Goal: Task Accomplishment & Management: Complete application form

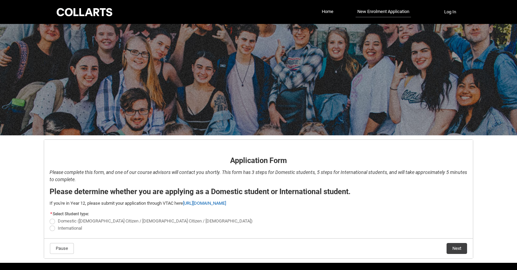
scroll to position [21, 0]
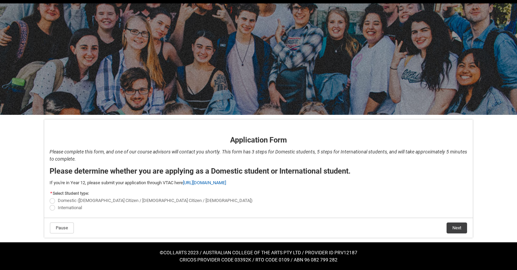
click at [68, 209] on span "International" at bounding box center [70, 207] width 24 height 5
click at [50, 204] on input "International" at bounding box center [49, 204] width 0 height 0
radio input "true"
click at [69, 231] on button "Pause" at bounding box center [62, 227] width 24 height 11
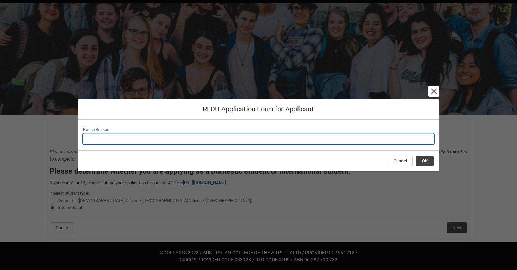
click at [224, 134] on input "Pause Reason" at bounding box center [258, 138] width 351 height 11
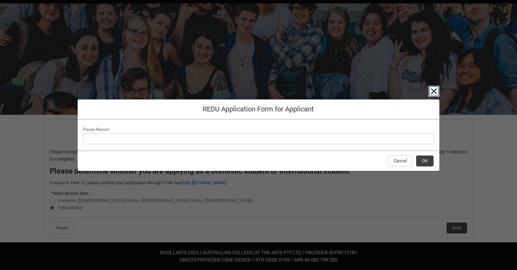
click at [434, 87] on lightning-primitive-icon "button" at bounding box center [434, 91] width 8 height 8
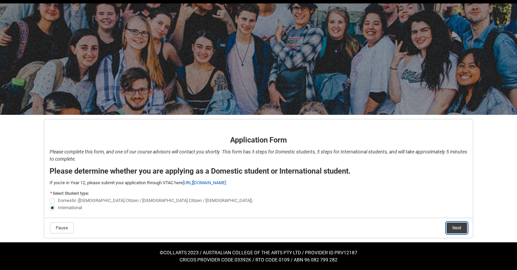
click at [461, 223] on button "Next" at bounding box center [456, 227] width 21 height 11
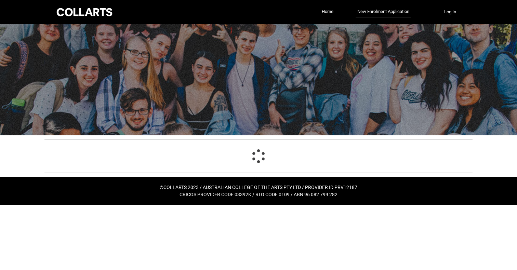
select select "choice_No"
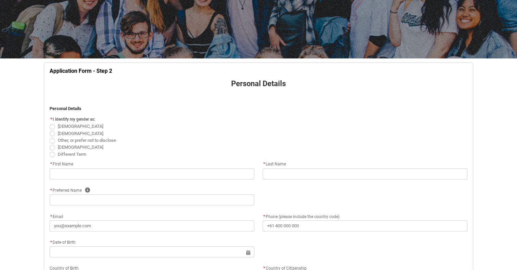
scroll to position [81, 0]
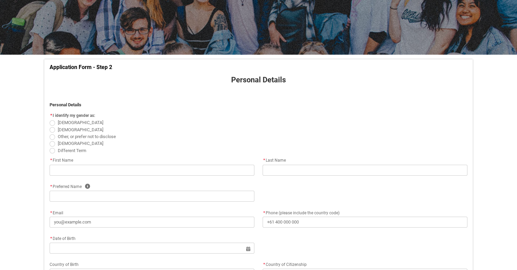
click at [65, 130] on span "[DEMOGRAPHIC_DATA]" at bounding box center [80, 129] width 45 height 5
click at [50, 126] on input "[DEMOGRAPHIC_DATA]" at bounding box center [49, 126] width 0 height 0
radio input "true"
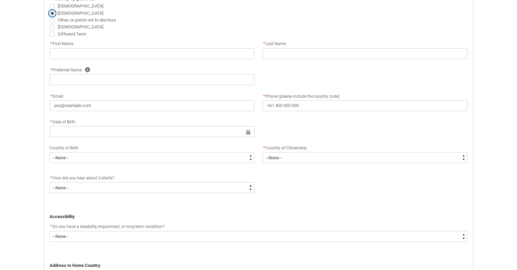
scroll to position [199, 0]
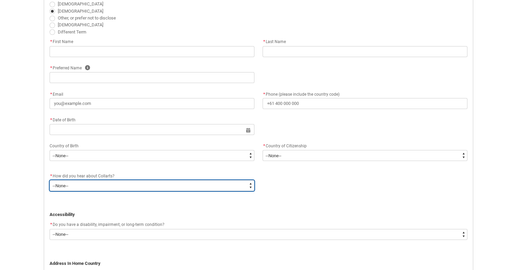
click at [144, 190] on select "--None-- Advertising - Facebook Advertising - Google Advertising - Instagram Ad…" at bounding box center [152, 185] width 205 height 11
type lightning-select "Heard_About_Collarts_[DOMAIN_NAME] Search (Google)"
click at [50, 180] on select "--None-- Advertising - Facebook Advertising - Google Advertising - Instagram Ad…" at bounding box center [152, 185] width 205 height 11
select select "Heard_About_Collarts_[DOMAIN_NAME] Search (Google)"
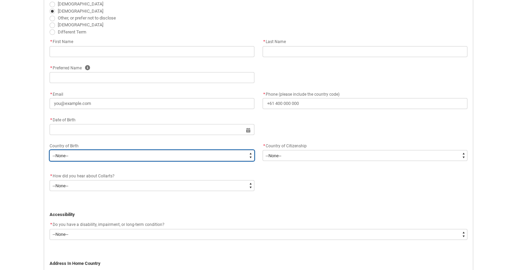
click at [132, 158] on select "--None-- [GEOGRAPHIC_DATA][PERSON_NAME] ([GEOGRAPHIC_DATA]) 7201 [GEOGRAPHIC_DA…" at bounding box center [152, 155] width 205 height 11
type lightning-select "Birth_Country.7103"
click at [50, 150] on select "--None-- [GEOGRAPHIC_DATA][PERSON_NAME] ([GEOGRAPHIC_DATA]) 7201 [GEOGRAPHIC_DA…" at bounding box center [152, 155] width 205 height 11
select select "Birth_Country.7103"
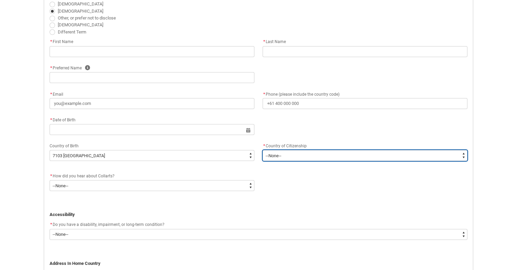
click at [283, 155] on select "--[GEOGRAPHIC_DATA]-- [GEOGRAPHIC_DATA] [GEOGRAPHIC_DATA] [GEOGRAPHIC_DATA] [GE…" at bounding box center [364, 155] width 205 height 11
type lightning-select "Citizenship_Country.[DEMOGRAPHIC_DATA]"
click at [262, 150] on select "--[GEOGRAPHIC_DATA]-- [GEOGRAPHIC_DATA] [GEOGRAPHIC_DATA] [GEOGRAPHIC_DATA] [GE…" at bounding box center [364, 155] width 205 height 11
select select "Citizenship_Country.[DEMOGRAPHIC_DATA]"
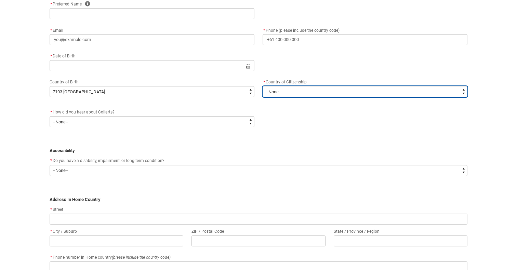
scroll to position [265, 0]
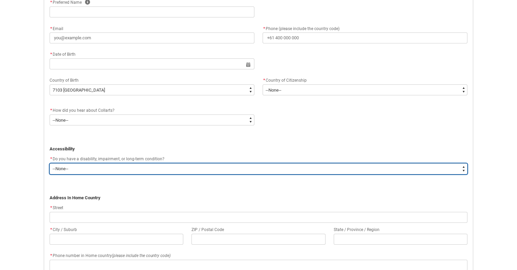
click at [176, 173] on select "--None-- Yes No" at bounding box center [259, 168] width 418 height 11
type lightning-select "No_TextChoice"
click at [50, 163] on select "--None-- Yes No" at bounding box center [259, 168] width 418 height 11
select select "No_TextChoice"
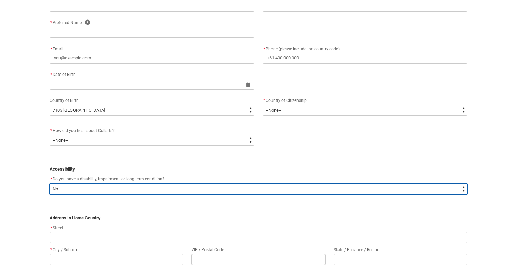
scroll to position [243, 0]
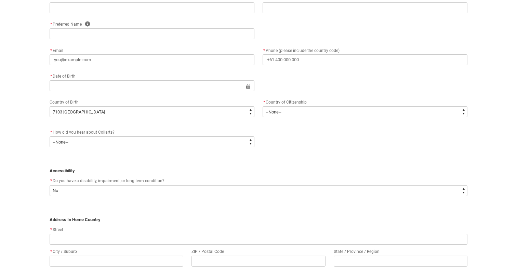
click at [158, 95] on div "* Date of Birth Select a date for Format: [DATE]" at bounding box center [258, 85] width 426 height 26
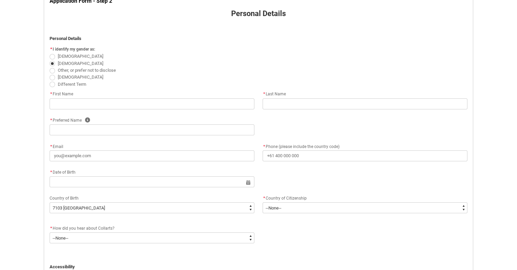
scroll to position [147, 0]
click at [134, 110] on flowruntime-screen-field "* First Name" at bounding box center [151, 101] width 213 height 22
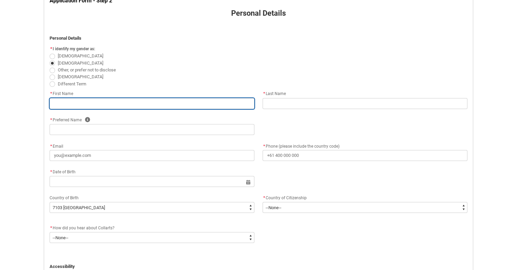
click at [134, 104] on input "REDU_Application_Form_for_Applicant flow" at bounding box center [152, 103] width 205 height 11
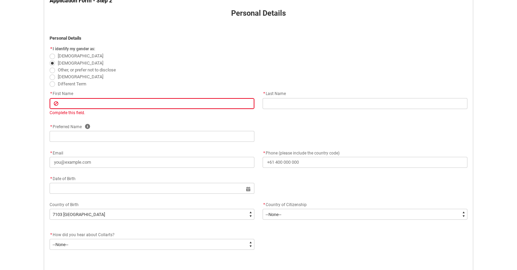
click at [176, 110] on flowruntime-screen-field "* First Name Complete this field." at bounding box center [151, 104] width 213 height 29
click at [163, 118] on flowruntime-screen-field "* First Name Complete this field." at bounding box center [151, 104] width 213 height 29
click at [161, 110] on div "Complete this field." at bounding box center [152, 113] width 205 height 6
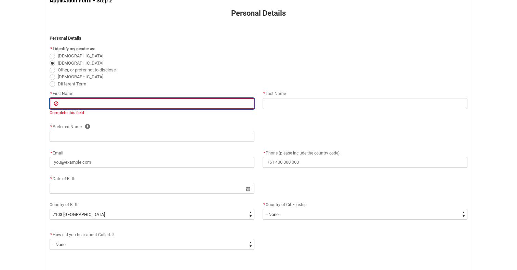
click at [161, 104] on input "REDU_Application_Form_for_Applicant flow" at bounding box center [152, 103] width 205 height 11
type lightning-primitive-input-simple "r"
type input "r"
type lightning-primitive-input-simple "ra"
type input "ra"
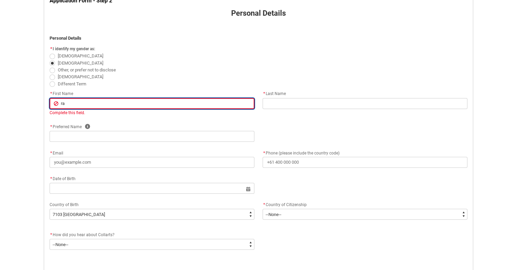
type lightning-primitive-input-simple "rak"
type input "rak"
type lightning-primitive-input-simple "rake"
type input "rake"
type lightning-primitive-input-simple "rakeh"
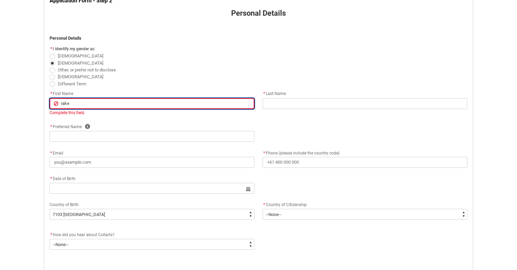
type input "rakeh"
type lightning-primitive-input-simple "rakehs"
type input "rakehs"
type lightning-primitive-input-simple "rakeh"
type input "rakeh"
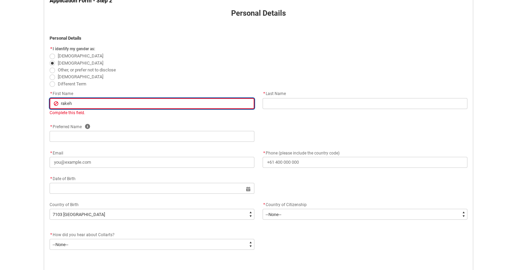
type lightning-primitive-input-simple "rake"
type input "rake"
type lightning-primitive-input-simple "[PERSON_NAME]"
type input "[PERSON_NAME]"
type lightning-primitive-input-simple "rakesh"
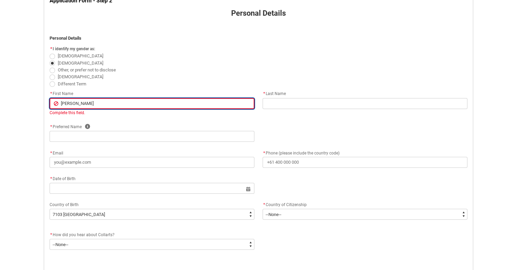
type input "rakesh"
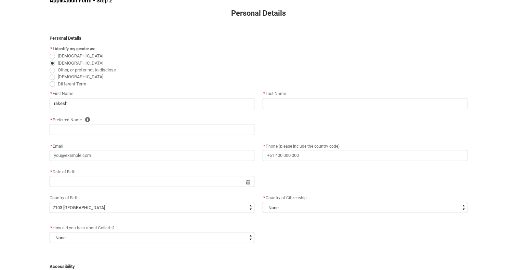
click at [289, 110] on flowruntime-screen-field "* Last Name" at bounding box center [364, 101] width 213 height 22
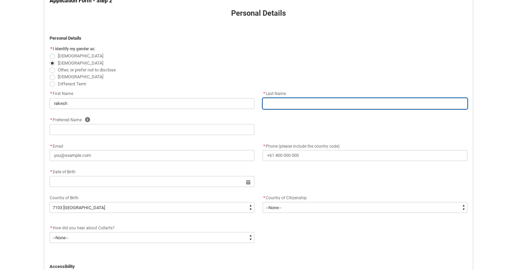
click at [289, 101] on input "REDU_Application_Form_for_Applicant flow" at bounding box center [364, 103] width 205 height 11
type lightning-primitive-input-simple "k"
type input "k"
type lightning-primitive-input-simple "ko"
type input "ko"
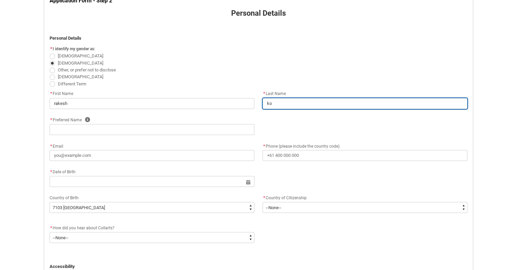
type lightning-primitive-input-simple "kor"
type input "kor"
type lightning-primitive-input-simple "korr"
type input "korr"
type lightning-primitive-input-simple "kor"
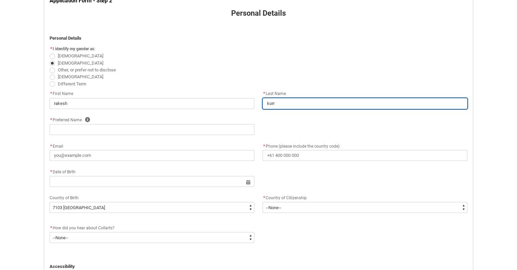
type input "kor"
type lightning-primitive-input-simple "ko"
type input "ko"
type lightning-primitive-input-simple "kot"
type input "kot"
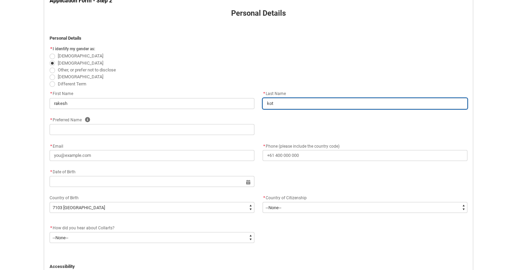
type lightning-primitive-input-simple "[PERSON_NAME]"
type input "[PERSON_NAME]"
type lightning-primitive-input-simple "kotta"
type input "kotta"
type lightning-primitive-input-simple "[PERSON_NAME]"
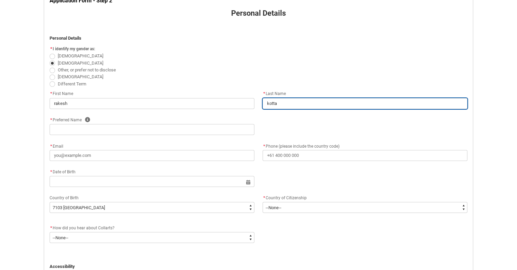
type input "[PERSON_NAME]"
type lightning-primitive-input-simple "kottala"
type input "kottala"
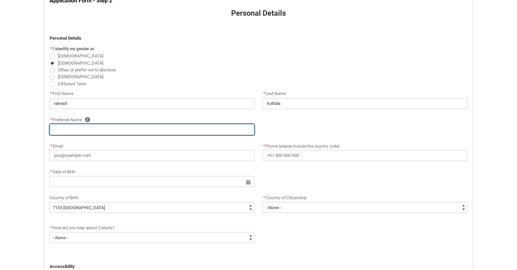
click at [137, 128] on input "REDU_Application_Form_for_Applicant flow" at bounding box center [152, 129] width 205 height 11
type lightning-primitive-input-simple "r"
type input "r"
type lightning-primitive-input-simple "ra"
type input "ra"
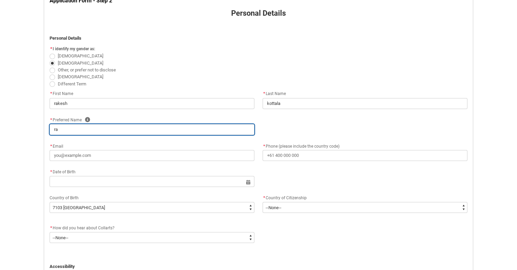
type lightning-primitive-input-simple "rak"
type input "rak"
type lightning-primitive-input-simple "rake"
type input "rake"
type lightning-primitive-input-simple "raked"
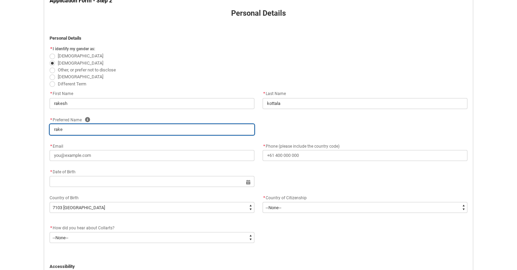
type input "raked"
type lightning-primitive-input-simple "rakedh"
type input "rakedh"
type lightning-primitive-input-simple "raked"
type input "raked"
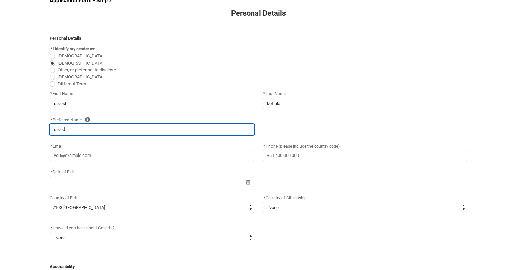
type lightning-primitive-input-simple "rake"
type input "rake"
type lightning-primitive-input-simple "[PERSON_NAME]"
type input "[PERSON_NAME]"
type lightning-primitive-input-simple "rakesh"
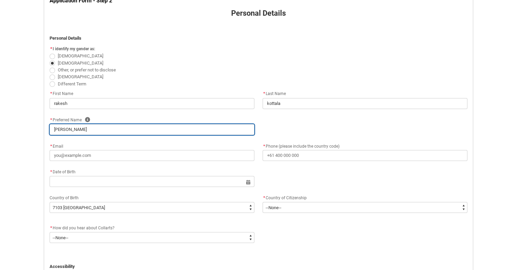
type input "rakesh"
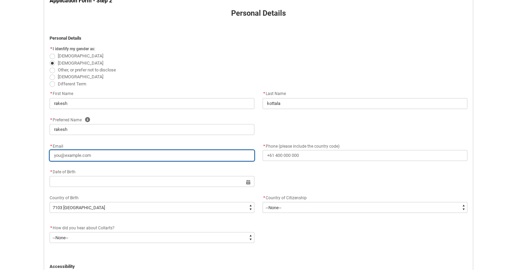
click at [185, 160] on input "* Email" at bounding box center [152, 155] width 205 height 11
type lightning-primitive-input-simple "r"
type input "r"
type lightning-primitive-input-simple "ra"
type input "ra"
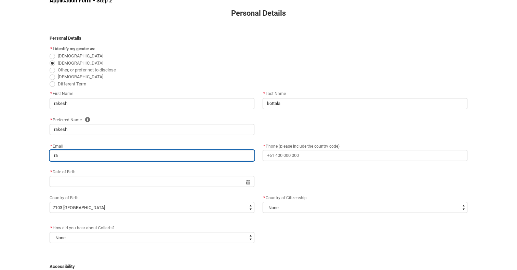
type lightning-primitive-input-simple "rak"
type input "rak"
type lightning-primitive-input-simple "rake"
type input "rake"
type lightning-primitive-input-simple "[PERSON_NAME]"
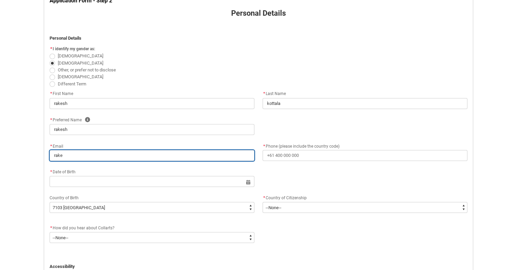
type input "[PERSON_NAME]"
type lightning-primitive-input-simple "rakesh"
type input "rakesh"
type lightning-primitive-input-simple "rakesh0"
type input "rakesh0"
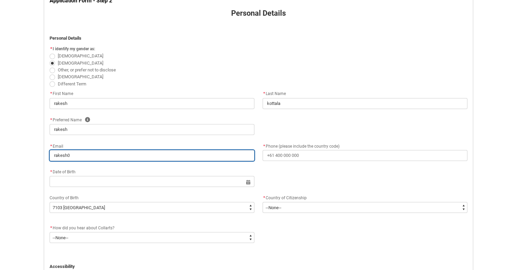
type lightning-primitive-input-simple "rakesh04"
type input "rakesh04"
type lightning-primitive-input-simple "rakesh040"
type input "rakesh040"
type lightning-primitive-input-simple "rakesh0401"
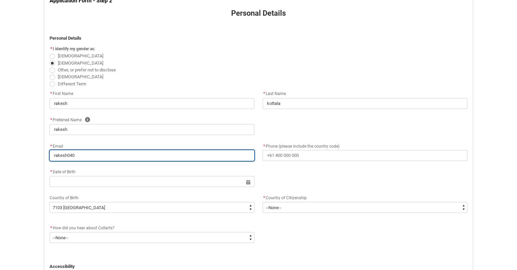
type input "rakesh0401"
type lightning-primitive-input-simple "rakesh04019"
type input "rakesh04019"
type lightning-primitive-input-simple "rakesh04019@"
type input "rakesh04019@"
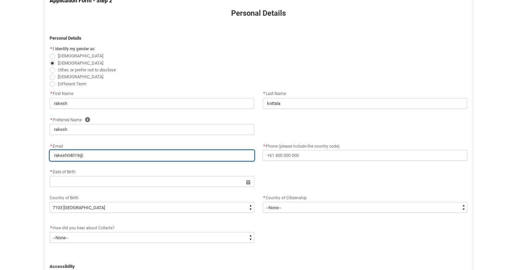
type lightning-primitive-input-simple "rakesh04019@g"
type input "rakesh04019@g"
type lightning-primitive-input-simple "rakesh04019@gm"
type input "rakesh04019@gm"
type lightning-primitive-input-simple "rakesh04019@gma"
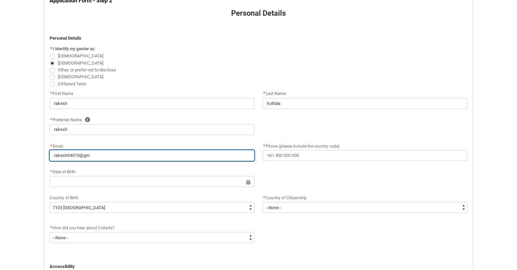
type input "rakesh04019@gma"
type lightning-primitive-input-simple "rakesh04019@gmai"
type input "rakesh04019@gmai"
type lightning-primitive-input-simple "[EMAIL_ADDRESS]"
type input "[EMAIL_ADDRESS]"
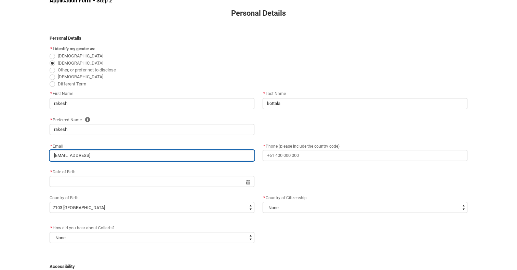
type lightning-primitive-input-simple "[EMAIL_ADDRESS]."
type input "[EMAIL_ADDRESS]."
type lightning-primitive-input-simple "rakesh04019@gmail.c"
type input "rakesh04019@gmail.c"
type lightning-primitive-input-simple "[EMAIL_ADDRESS][DOMAIN_NAME]"
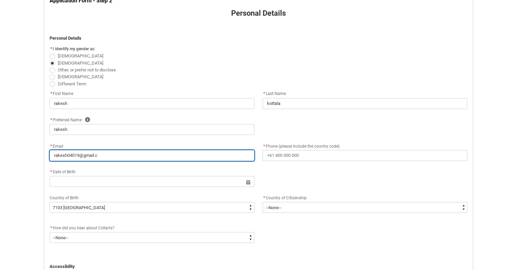
type input "[EMAIL_ADDRESS][DOMAIN_NAME]"
type lightning-primitive-input-simple "[EMAIL_ADDRESS][DOMAIN_NAME]"
type input "[EMAIL_ADDRESS][DOMAIN_NAME]"
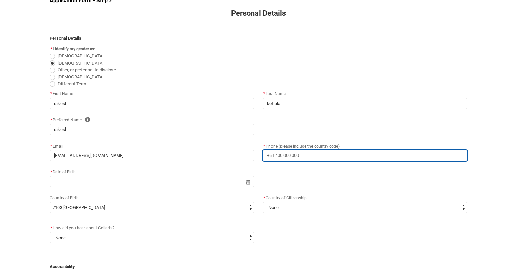
click at [290, 158] on input "* Phone (please include the country code)" at bounding box center [364, 155] width 205 height 11
type lightning-primitive-input-simple "9"
type input "9"
type lightning-primitive-input-simple "="
type input "="
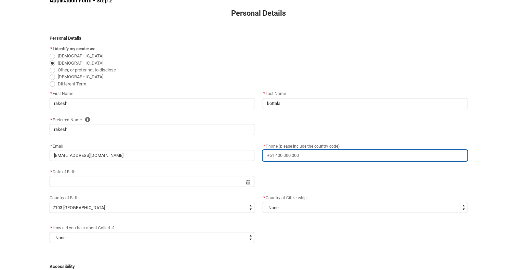
type lightning-primitive-input-simple "+"
type input "+"
type lightning-primitive-input-simple "+9"
type input "+9"
type lightning-primitive-input-simple "+91"
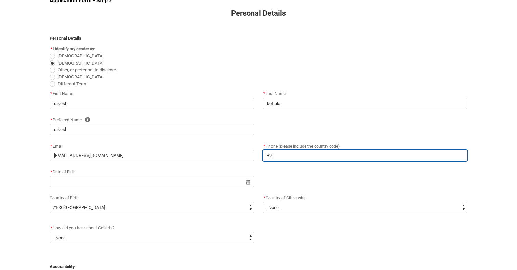
type input "+91"
type lightning-primitive-input-simple "+91"
type input "+91"
type lightning-primitive-input-simple "+91 7"
type input "+91 7"
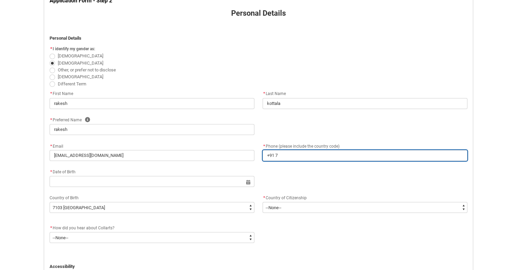
type lightning-primitive-input-simple "+91 76"
type input "+91 76"
type lightning-primitive-input-simple "+91 767"
type input "+91 767"
type lightning-primitive-input-simple "+91 7673"
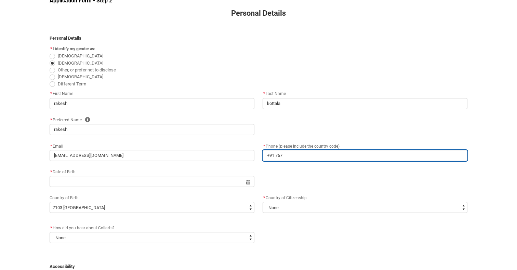
type input "+91 7673"
type lightning-primitive-input-simple "[PHONE_NUMBER]"
type input "[PHONE_NUMBER]"
type lightning-primitive-input-simple "[PHONE_NUMBER]"
type input "[PHONE_NUMBER]"
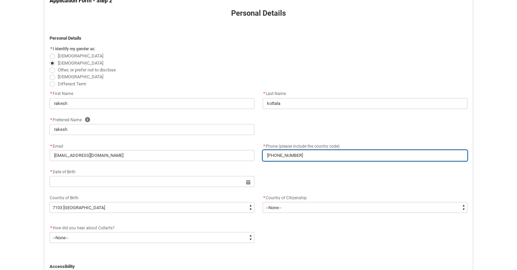
type lightning-primitive-input-simple "[PHONE_NUMBER]"
type input "[PHONE_NUMBER]"
type lightning-primitive-input-simple "[PHONE_NUMBER]"
type input "[PHONE_NUMBER]"
type lightning-primitive-input-simple "[PHONE_NUMBER]"
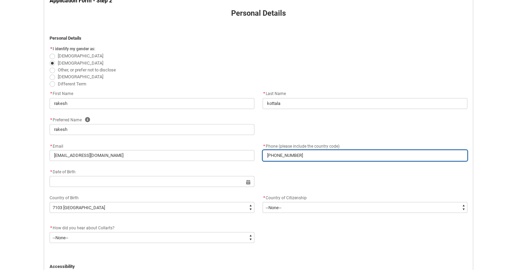
type input "[PHONE_NUMBER]"
type lightning-primitive-input-simple "[PHONE_NUMBER]"
type input "[PHONE_NUMBER]"
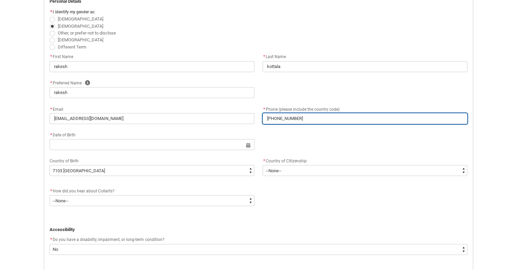
scroll to position [210, 0]
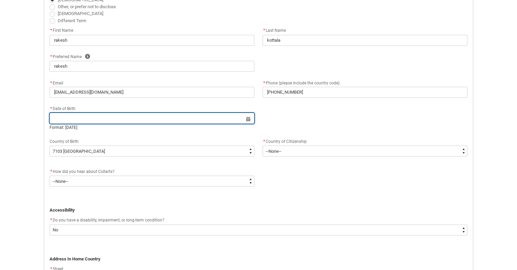
click at [204, 124] on input "REDU_Application_Form_for_Applicant flow" at bounding box center [152, 118] width 205 height 11
select select "2025"
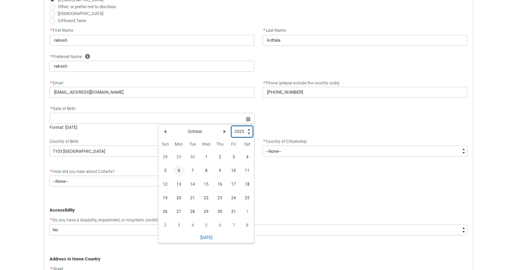
click at [241, 133] on select "1925 1926 1927 1928 1929 1930 1931 1932 1933 1934 1935 1936 1937 1938 1939 1940…" at bounding box center [241, 131] width 21 height 11
type lightning-select "2001"
click at [232, 126] on select "1925 1926 1927 1928 1929 1930 1931 1932 1933 1934 1935 1936 1937 1938 1939 1940…" at bounding box center [241, 131] width 21 height 11
select select "2001"
click at [162, 131] on button "Previous Month" at bounding box center [165, 131] width 11 height 11
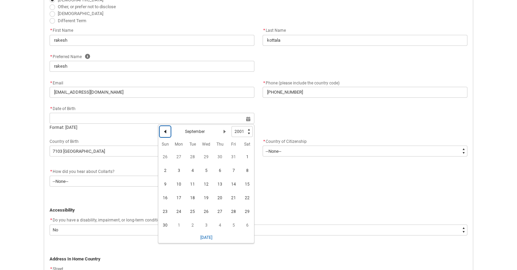
click at [162, 131] on button "Previous Month" at bounding box center [165, 131] width 11 height 11
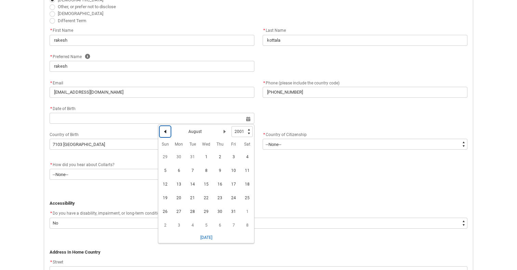
click at [162, 131] on button "Previous Month" at bounding box center [165, 131] width 11 height 11
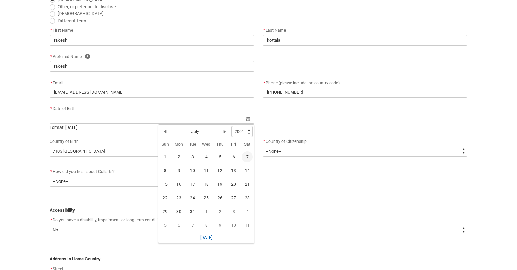
click at [250, 158] on span "7" at bounding box center [247, 156] width 11 height 11
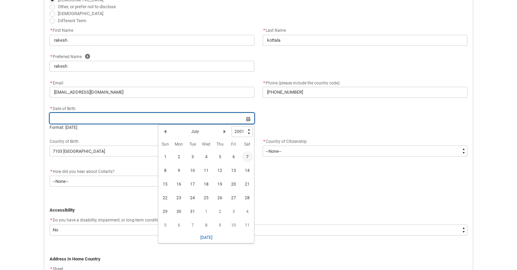
type lightning-datepicker "[DATE]"
type lightning-input "[DATE]"
type input "[DATE]"
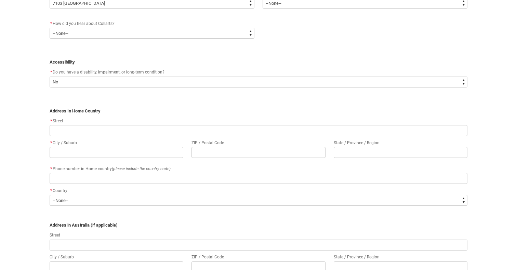
scroll to position [367, 0]
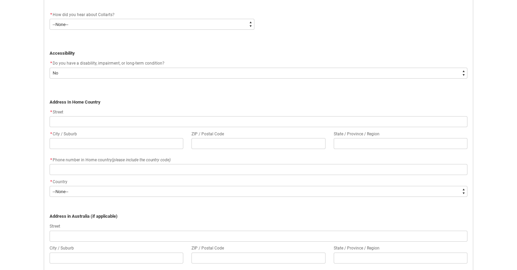
click at [156, 113] on div "* Street" at bounding box center [259, 112] width 418 height 8
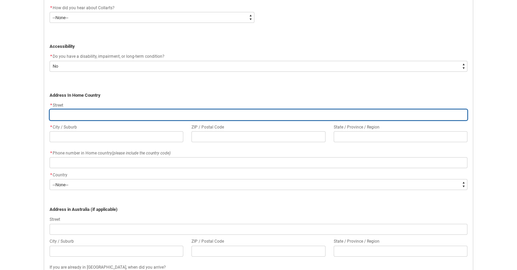
click at [156, 115] on input "REDU_Application_Form_for_Applicant flow" at bounding box center [259, 114] width 418 height 11
type lightning-primitive-input-simple "3"
type input "3"
type lightning-primitive-input-simple "3="
type input "3="
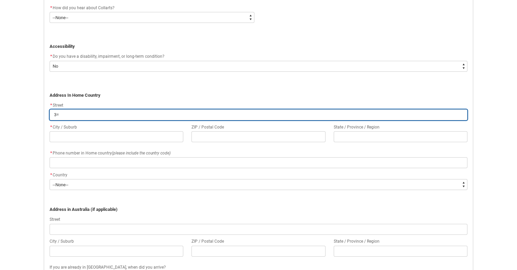
type lightning-primitive-input-simple "3"
type input "3"
type lightning-primitive-input-simple "3-"
type input "3-"
type lightning-primitive-input-simple "3-5"
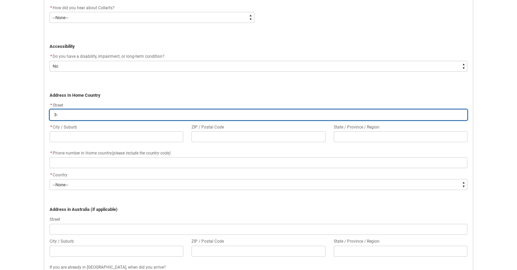
type input "3-5"
type lightning-primitive-input-simple "3-5"
type input "3-5"
type lightning-primitive-input-simple "3-5 b"
type input "3-5 b"
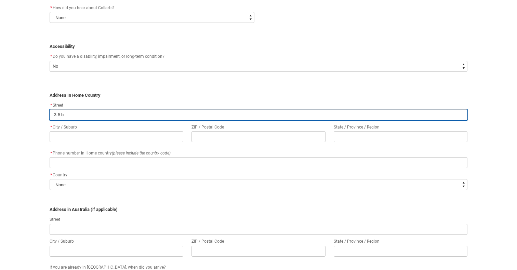
type lightning-primitive-input-simple "3-5 bh"
type input "3-5 bh"
type lightning-primitive-input-simple "3-5 bha"
type input "3-5 bha"
type lightning-primitive-input-simple "3-5 bhav"
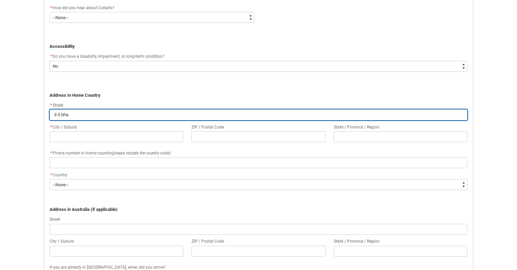
type input "3-5 bhav"
type lightning-primitive-input-simple "3-5 bhava"
type input "3-5 bhava"
type lightning-primitive-input-simple "3-5 bhavan"
type input "3-5 bhavan"
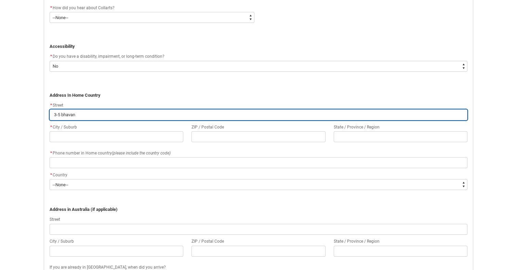
type lightning-primitive-input-simple "3-5 bhavani"
type input "3-5 bhavani"
type lightning-primitive-input-simple "3-5 bhavanip"
type input "3-5 bhavanip"
type lightning-primitive-input-simple "3-5 bhavanipe"
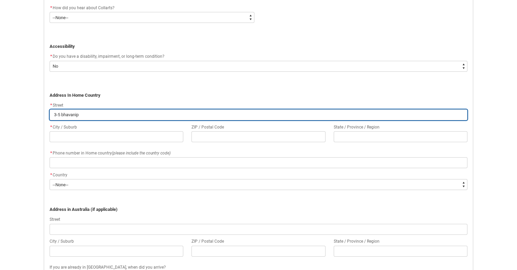
type input "3-5 bhavanipe"
type lightning-primitive-input-simple "3-5 bhavanipet"
type input "3-5 bhavanipet"
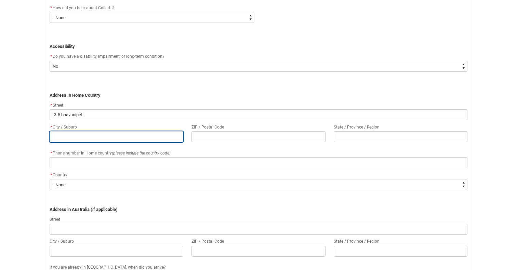
click at [103, 138] on input "REDU_Application_Form_for_Applicant flow" at bounding box center [117, 136] width 134 height 11
type lightning-primitive-input-simple "j"
type input "j"
type lightning-primitive-input-simple "h"
type input "h"
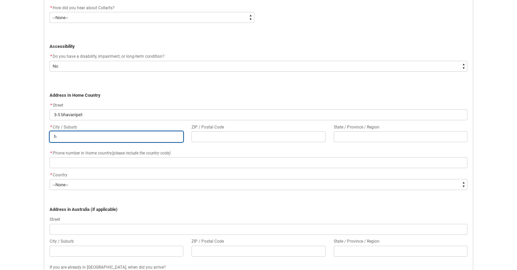
type lightning-primitive-input-simple "hy"
type input "hy"
type lightning-primitive-input-simple "hyd"
type input "hyd"
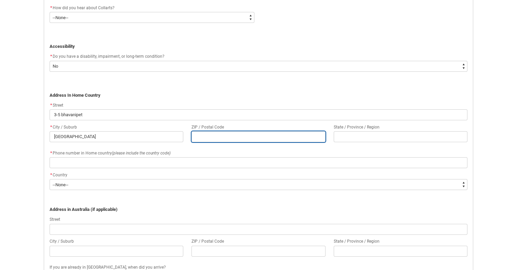
click at [243, 136] on input "REDU_Application_Form_for_Applicant flow" at bounding box center [258, 136] width 134 height 11
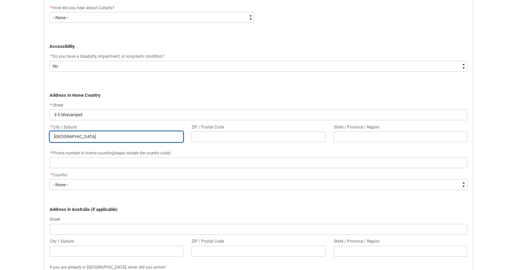
click at [161, 138] on input "[GEOGRAPHIC_DATA]" at bounding box center [117, 136] width 134 height 11
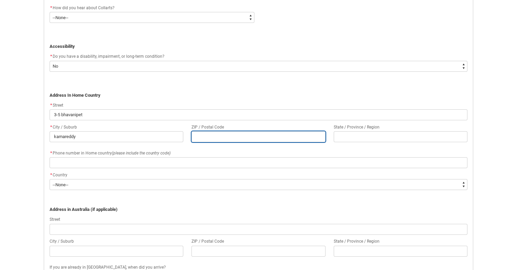
click at [251, 137] on input "REDU_Application_Form_for_Applicant flow" at bounding box center [258, 136] width 134 height 11
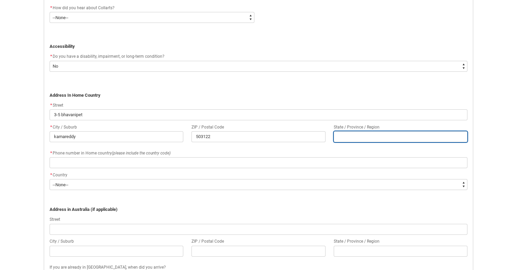
click at [357, 140] on input "REDU_Application_Form_for_Applicant flow" at bounding box center [400, 136] width 134 height 11
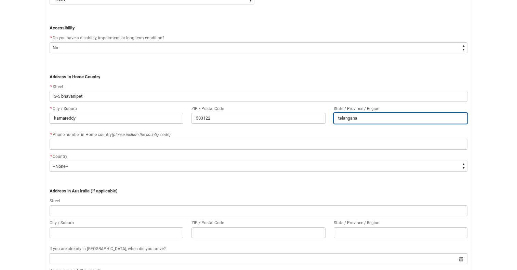
scroll to position [391, 0]
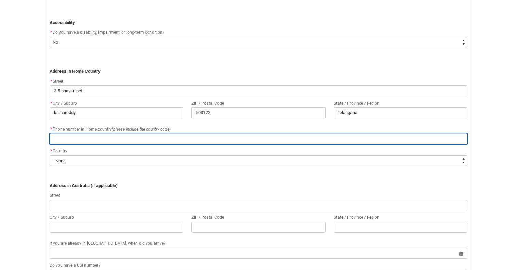
click at [229, 138] on input "REDU_Application_Form_for_Applicant flow" at bounding box center [259, 138] width 418 height 11
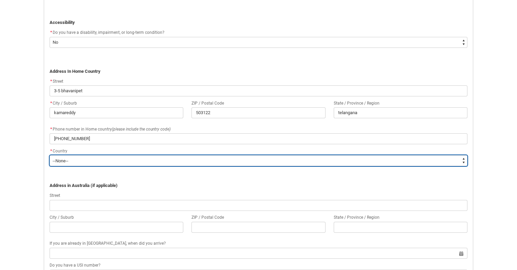
click at [202, 162] on select "--None-- [GEOGRAPHIC_DATA] ([GEOGRAPHIC_DATA]) [GEOGRAPHIC_DATA] [GEOGRAPHIC_DA…" at bounding box center [259, 160] width 418 height 11
click at [50, 155] on select "--None-- [GEOGRAPHIC_DATA] ([GEOGRAPHIC_DATA]) [GEOGRAPHIC_DATA] [GEOGRAPHIC_DA…" at bounding box center [259, 160] width 418 height 11
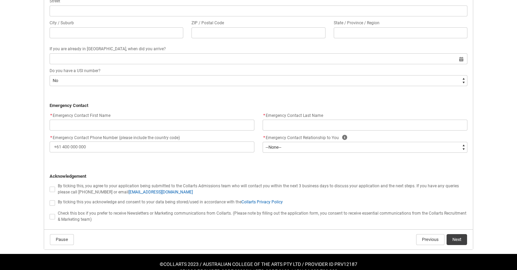
scroll to position [586, 0]
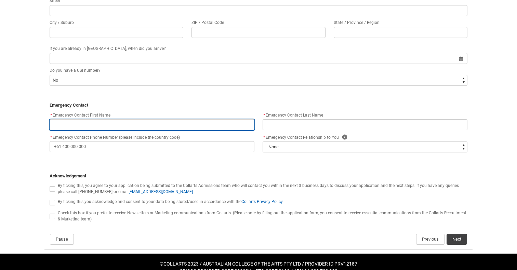
click at [126, 124] on input "REDU_Application_Form_for_Applicant flow" at bounding box center [152, 124] width 205 height 11
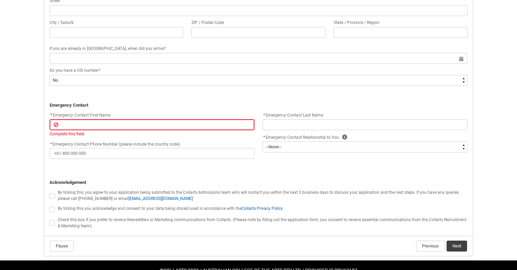
click at [52, 194] on span "REDU_Application_Form_for_Applicant flow" at bounding box center [52, 195] width 5 height 5
click at [50, 192] on input "REDU_Application_Form_for_Applicant flow" at bounding box center [49, 192] width 0 height 0
click at [52, 201] on div "By ticking this, you agree to your application being submitted to the Collarts …" at bounding box center [259, 195] width 418 height 13
click at [52, 208] on span "REDU_Application_Form_for_Applicant flow" at bounding box center [52, 209] width 5 height 5
click at [50, 206] on input "REDU_Application_Form_for_Applicant flow" at bounding box center [49, 205] width 0 height 0
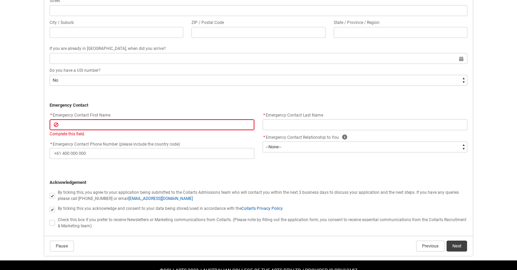
click at [52, 219] on span "REDU_Application_Form_for_Applicant flow" at bounding box center [54, 222] width 8 height 7
click at [53, 221] on span "REDU_Application_Form_for_Applicant flow" at bounding box center [52, 222] width 5 height 5
click at [50, 219] on input "REDU_Application_Form_for_Applicant flow" at bounding box center [49, 219] width 0 height 0
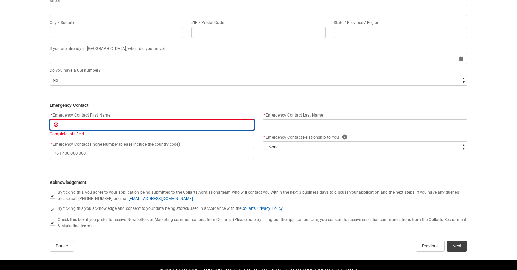
click at [74, 127] on input "REDU_Application_Form_for_Applicant flow" at bounding box center [152, 124] width 205 height 11
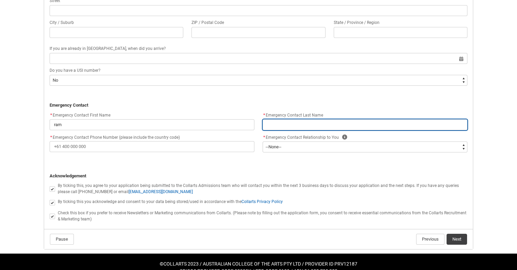
click at [286, 122] on input "REDU_Application_Form_for_Applicant flow" at bounding box center [364, 124] width 205 height 11
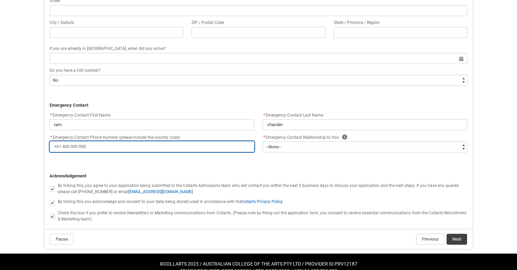
click at [135, 146] on input "* Emergency Contact Phone Number (please include the country code)" at bounding box center [152, 146] width 205 height 11
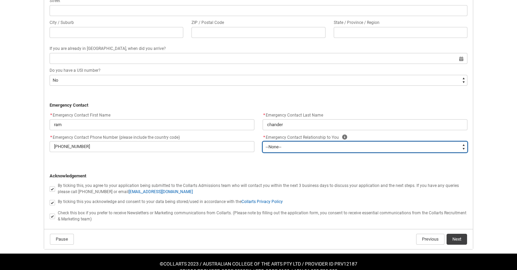
click at [288, 147] on select "--None-- Mother Father Sibling Child Partner Relation Friend" at bounding box center [364, 146] width 205 height 11
click at [262, 141] on select "--None-- Mother Father Sibling Child Partner Relation Friend" at bounding box center [364, 146] width 205 height 11
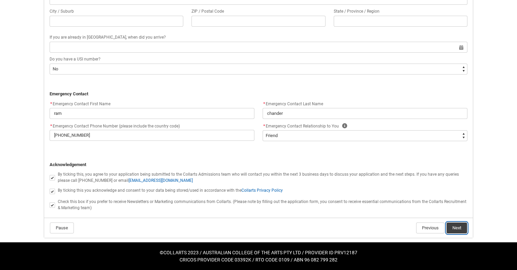
click at [458, 223] on button "Next" at bounding box center [456, 227] width 21 height 11
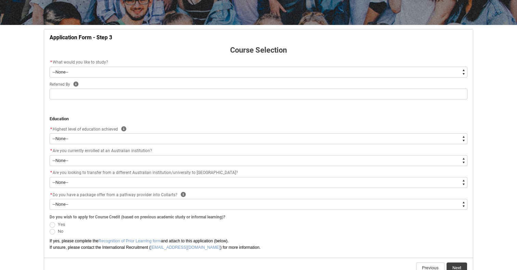
scroll to position [111, 0]
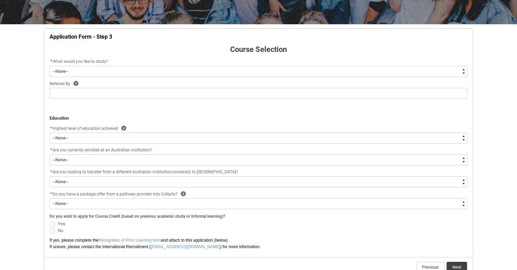
click at [197, 80] on div "Referred By Help" at bounding box center [259, 84] width 418 height 8
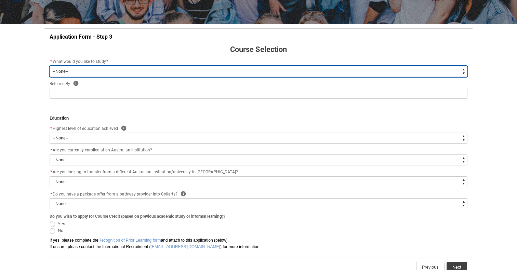
click at [194, 76] on select "--None-- Diploma Bachelor Post Graduate" at bounding box center [259, 71] width 418 height 11
click at [50, 66] on select "--None-- Diploma Bachelor Post Graduate" at bounding box center [259, 71] width 418 height 11
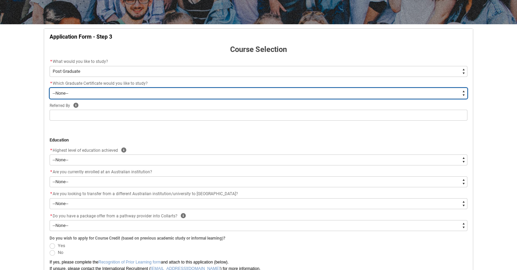
click at [163, 95] on select "--None-- Graduate Certificate of Creative Industries Graduate Certificate of De…" at bounding box center [259, 93] width 418 height 11
click at [50, 88] on select "--None-- Graduate Certificate of Creative Industries Graduate Certificate of De…" at bounding box center [259, 93] width 418 height 11
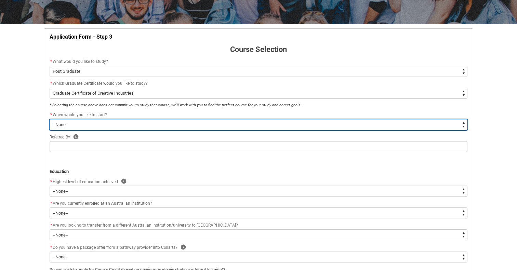
click at [148, 130] on select "--None-- Trimester 1 2026, starting [DATE]" at bounding box center [259, 124] width 418 height 11
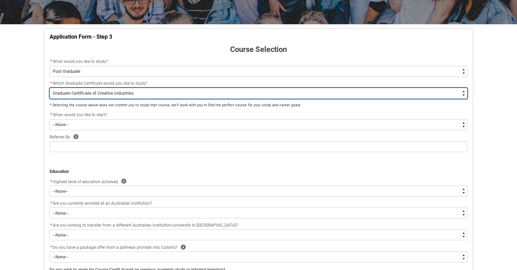
click at [143, 89] on select "--None-- Graduate Certificate of Creative Industries Graduate Certificate of De…" at bounding box center [259, 93] width 418 height 11
click at [50, 88] on select "--None-- Graduate Certificate of Creative Industries Graduate Certificate of De…" at bounding box center [259, 93] width 418 height 11
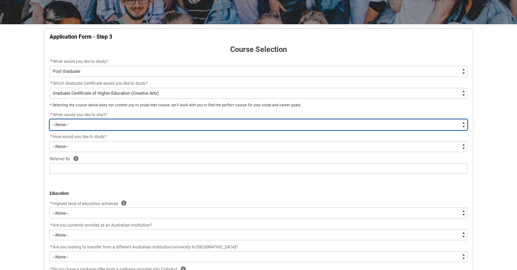
click at [149, 124] on select "--None--" at bounding box center [259, 124] width 418 height 11
click at [50, 119] on select "--None--" at bounding box center [259, 124] width 418 height 11
click at [149, 127] on select "--None--" at bounding box center [259, 124] width 418 height 11
click at [50, 119] on select "--None--" at bounding box center [259, 124] width 418 height 11
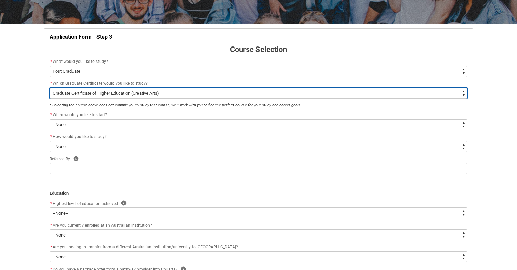
click at [150, 93] on select "--None-- Graduate Certificate of Creative Industries Graduate Certificate of De…" at bounding box center [259, 93] width 418 height 11
click at [50, 88] on select "--None-- Graduate Certificate of Creative Industries Graduate Certificate of De…" at bounding box center [259, 93] width 418 height 11
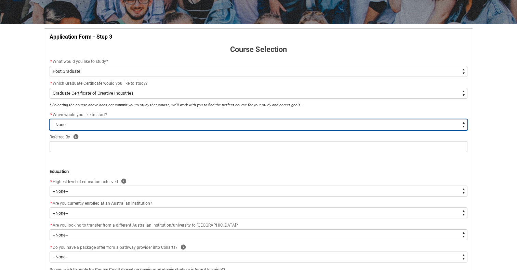
click at [141, 119] on select "--None-- Trimester 1 2026, starting [DATE]" at bounding box center [259, 124] width 418 height 11
click at [50, 119] on select "--None-- Trimester 1 2026, starting [DATE]" at bounding box center [259, 124] width 418 height 11
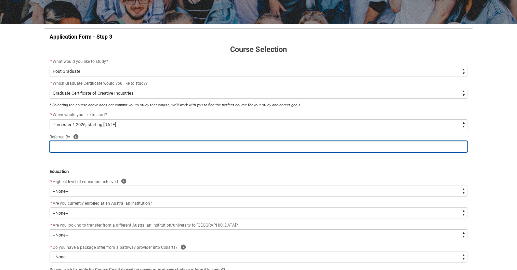
click at [132, 150] on input "REDU_Application_Form_for_Applicant flow" at bounding box center [259, 146] width 418 height 11
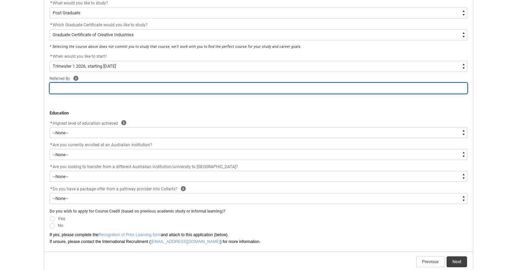
scroll to position [174, 0]
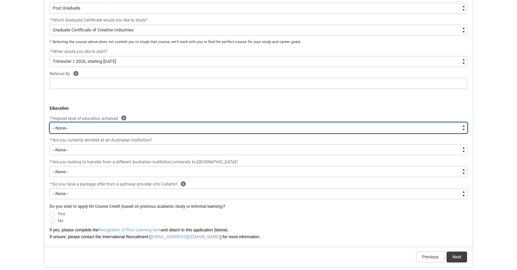
click at [121, 128] on select "--None-- Completed High School Completed a VET Course Completed Foundation Stud…" at bounding box center [259, 127] width 418 height 11
click at [50, 122] on select "--None-- Completed High School Completed a VET Course Completed Foundation Stud…" at bounding box center [259, 127] width 418 height 11
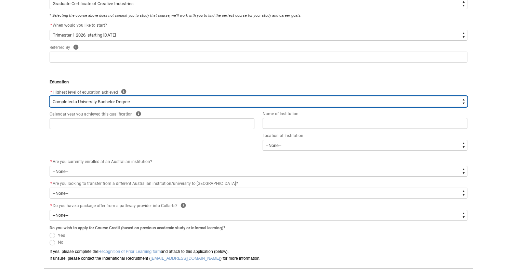
scroll to position [203, 0]
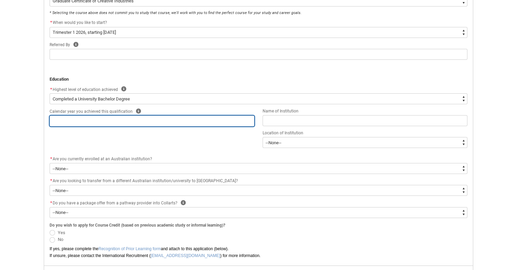
click at [117, 123] on input "REDU_Application_Form_for_Applicant flow" at bounding box center [152, 120] width 205 height 11
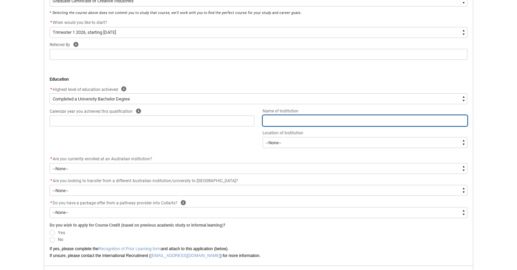
click at [313, 126] on input "REDU_Application_Form_for_Applicant flow" at bounding box center [364, 120] width 205 height 11
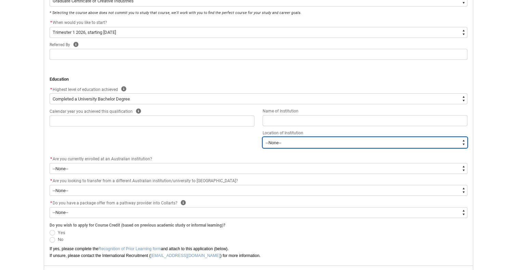
click at [268, 146] on select "--[GEOGRAPHIC_DATA]-- [GEOGRAPHIC_DATA] [GEOGRAPHIC_DATA] [GEOGRAPHIC_DATA] [GE…" at bounding box center [364, 142] width 205 height 11
click at [262, 137] on select "--[GEOGRAPHIC_DATA]-- [GEOGRAPHIC_DATA] [GEOGRAPHIC_DATA] [GEOGRAPHIC_DATA] [GE…" at bounding box center [364, 142] width 205 height 11
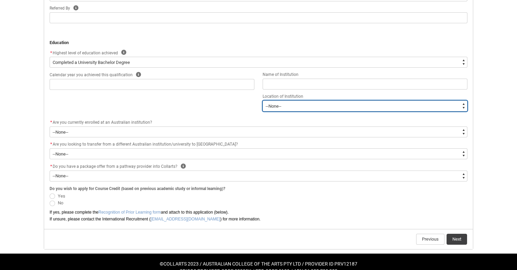
scroll to position [245, 0]
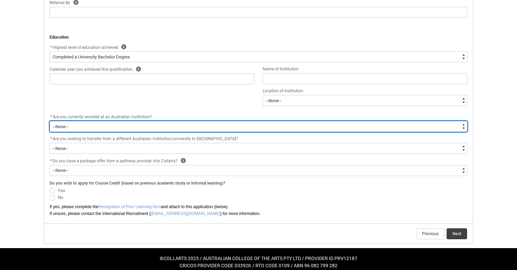
click at [203, 130] on select "--None-- Yes No" at bounding box center [259, 126] width 418 height 11
click at [50, 121] on select "--None-- Yes No" at bounding box center [259, 126] width 418 height 11
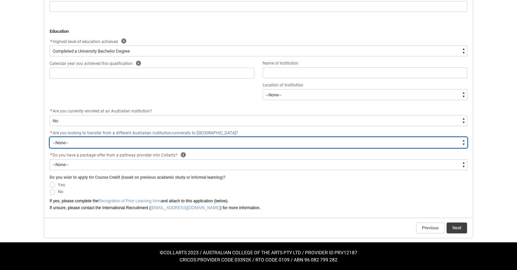
click at [173, 145] on select "--None-- Yes No" at bounding box center [259, 142] width 418 height 11
click at [50, 137] on select "--None-- Yes No" at bounding box center [259, 142] width 418 height 11
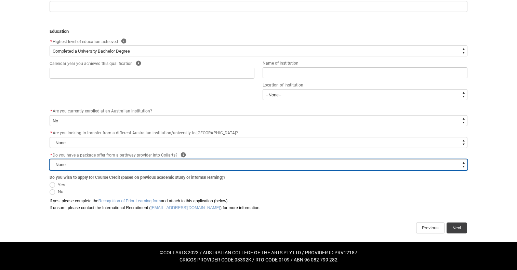
click at [128, 165] on select "--None-- Yes No" at bounding box center [259, 164] width 418 height 11
click at [50, 159] on select "--None-- Yes No" at bounding box center [259, 164] width 418 height 11
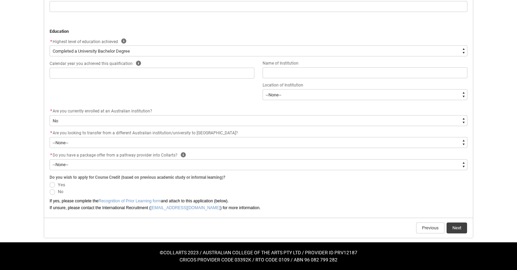
click at [52, 191] on span "REDU_Application_Form_for_Applicant flow" at bounding box center [52, 191] width 5 height 5
click at [50, 188] on input "No" at bounding box center [49, 188] width 0 height 0
click at [458, 231] on button "Next" at bounding box center [456, 227] width 21 height 11
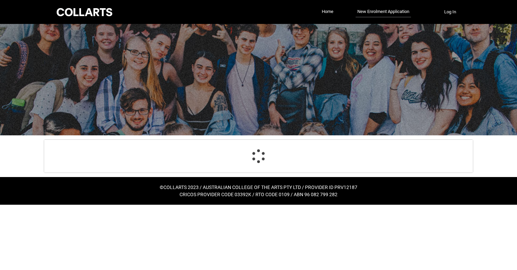
scroll to position [0, 0]
